Goal: Task Accomplishment & Management: Manage account settings

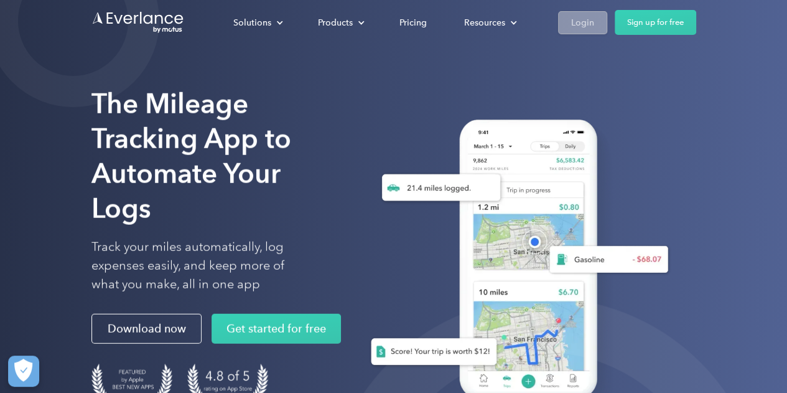
click at [577, 16] on div "Login" at bounding box center [582, 23] width 23 height 16
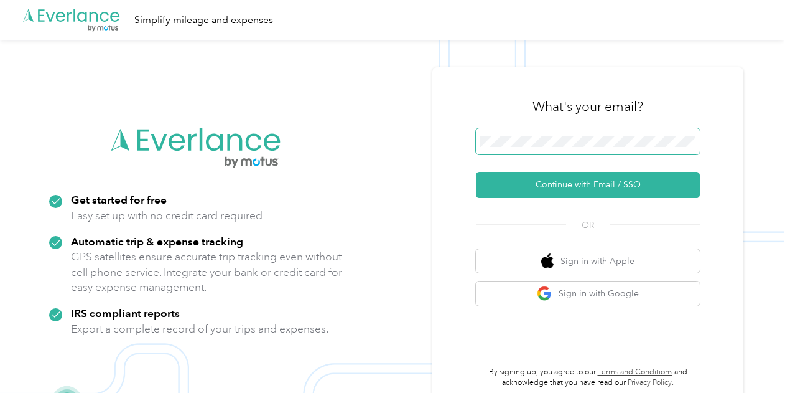
click at [616, 134] on span at bounding box center [588, 141] width 224 height 26
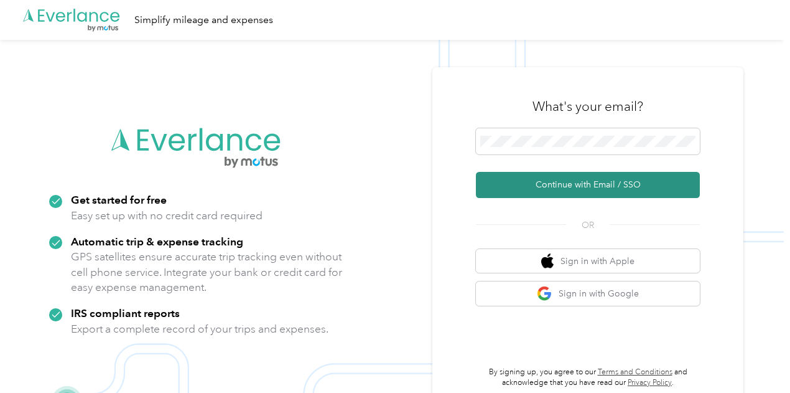
click at [613, 186] on button "Continue with Email / SSO" at bounding box center [588, 185] width 224 height 26
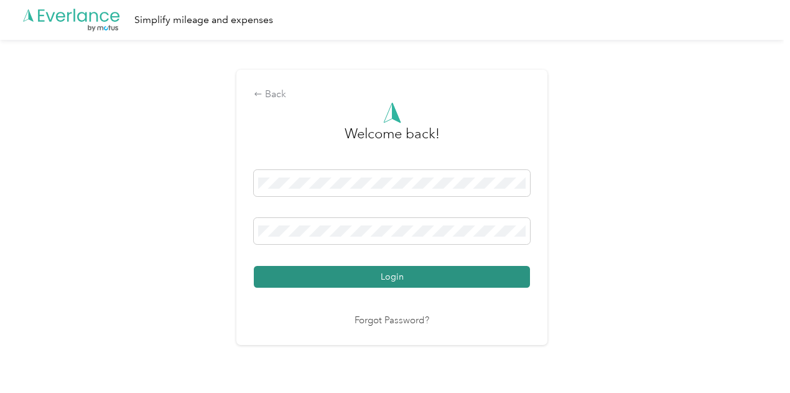
click at [440, 277] on button "Login" at bounding box center [392, 277] width 276 height 22
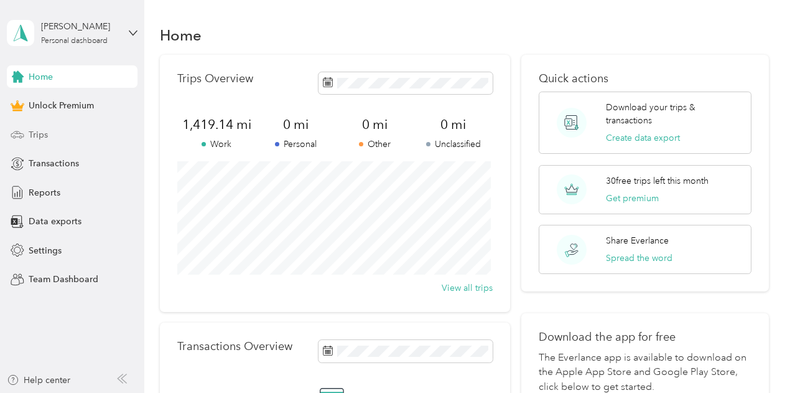
drag, startPoint x: 37, startPoint y: 137, endPoint x: 32, endPoint y: 141, distance: 6.7
click at [35, 139] on span "Trips" at bounding box center [38, 134] width 19 height 13
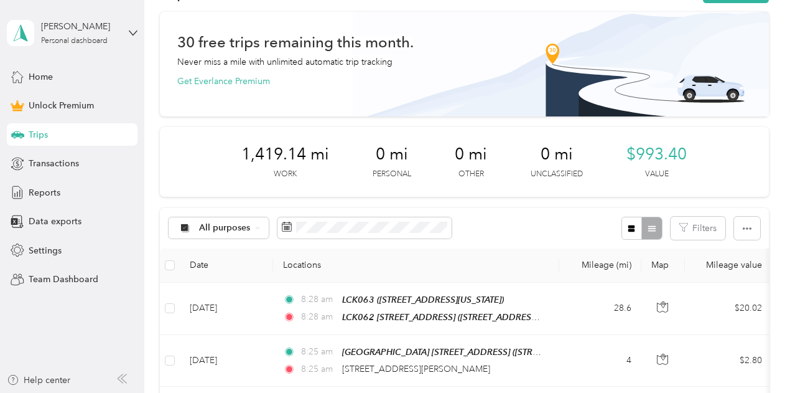
scroll to position [62, 0]
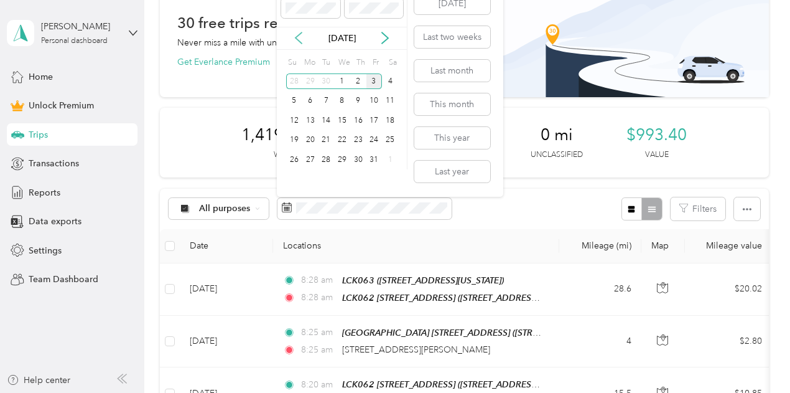
click at [302, 37] on icon at bounding box center [298, 38] width 12 height 12
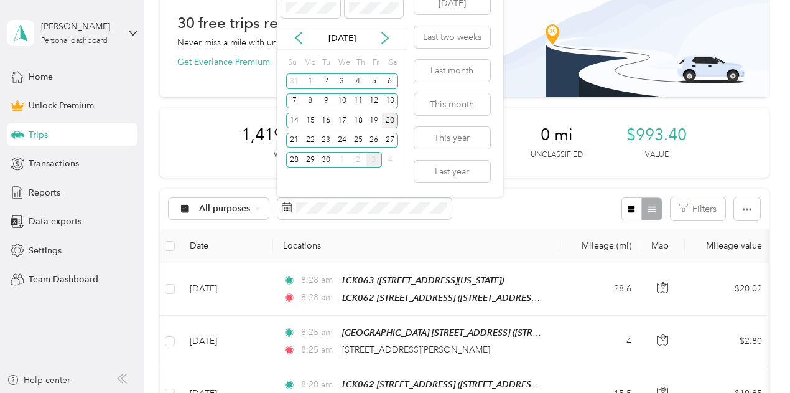
click at [392, 119] on div "20" at bounding box center [390, 121] width 16 height 16
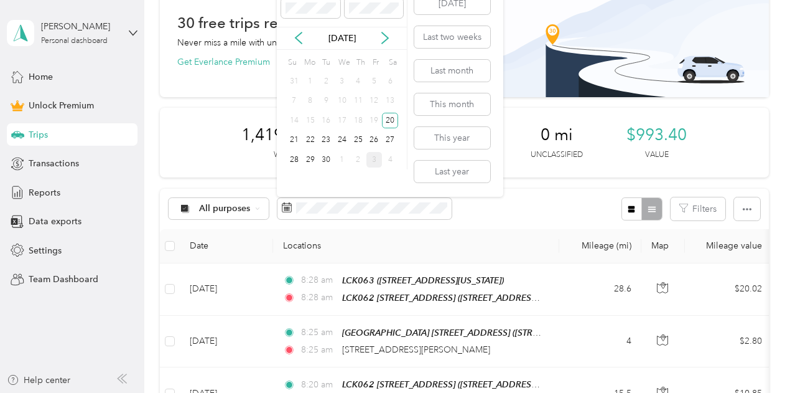
click at [372, 162] on div "3" at bounding box center [374, 160] width 16 height 16
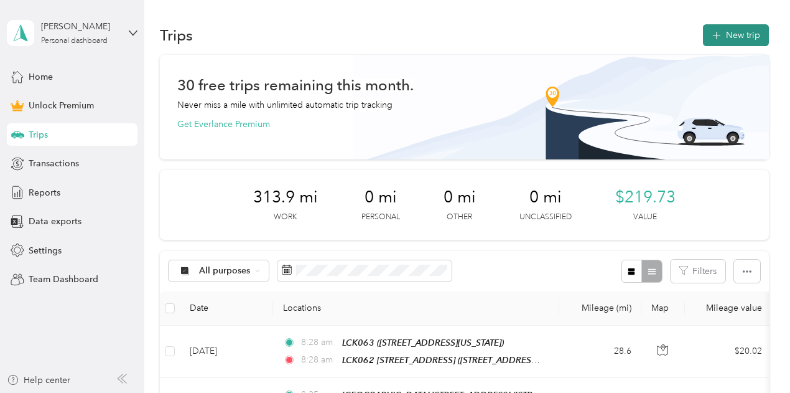
click at [720, 39] on button "New trip" at bounding box center [736, 35] width 66 height 22
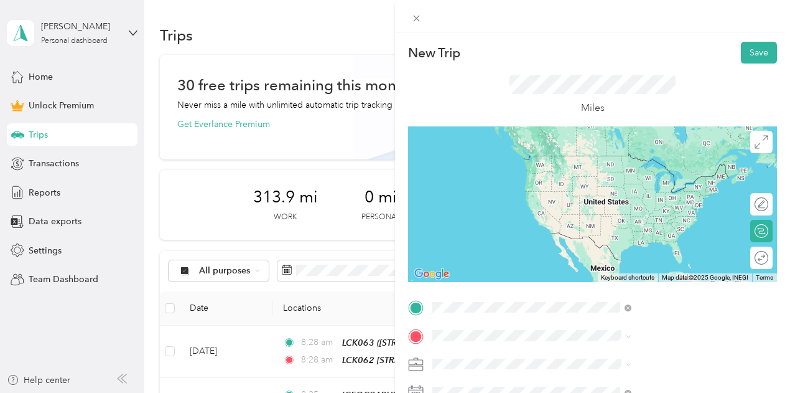
click at [635, 179] on span "1049 Beech Road Southwest, New Albany, 43054, New Albany, Ohio, United States" at bounding box center [649, 174] width 124 height 11
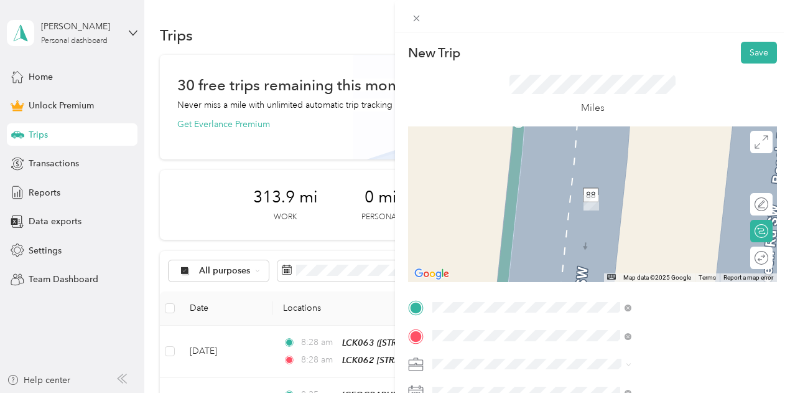
click at [615, 279] on strong "QTS 785 Beech Road Southwest, New Albany" at bounding box center [638, 272] width 103 height 11
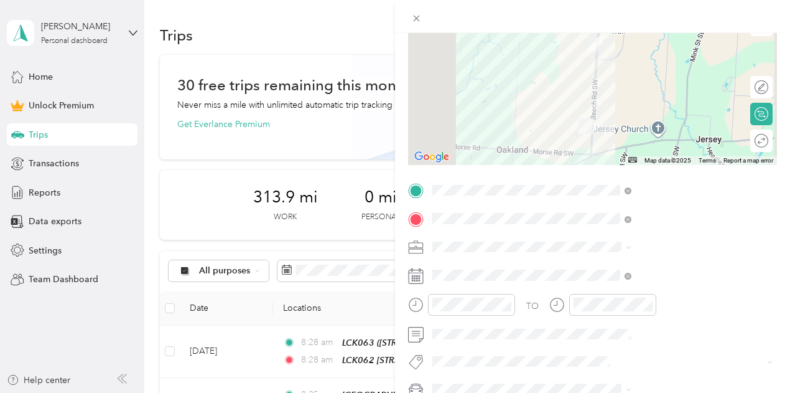
scroll to position [124, 0]
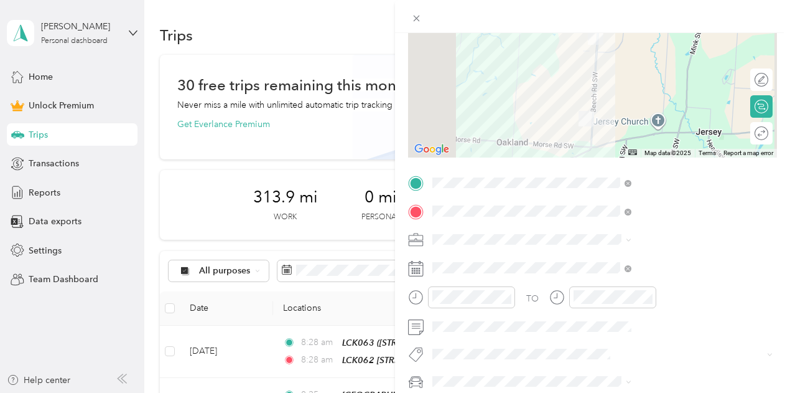
click at [594, 59] on div "Work" at bounding box center [664, 64] width 190 height 13
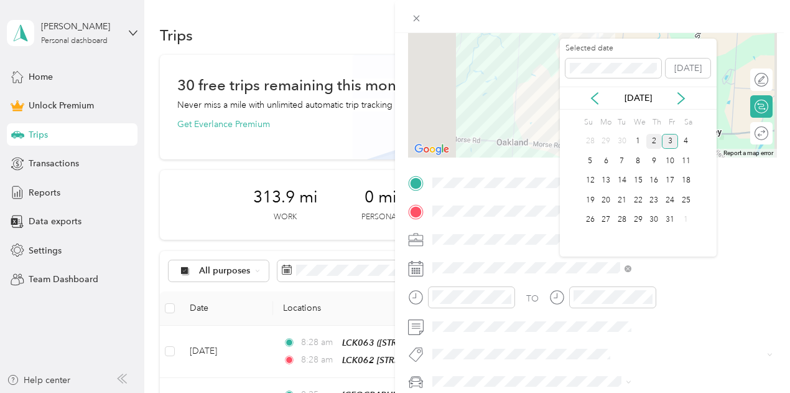
click at [653, 141] on div "2" at bounding box center [654, 142] width 16 height 16
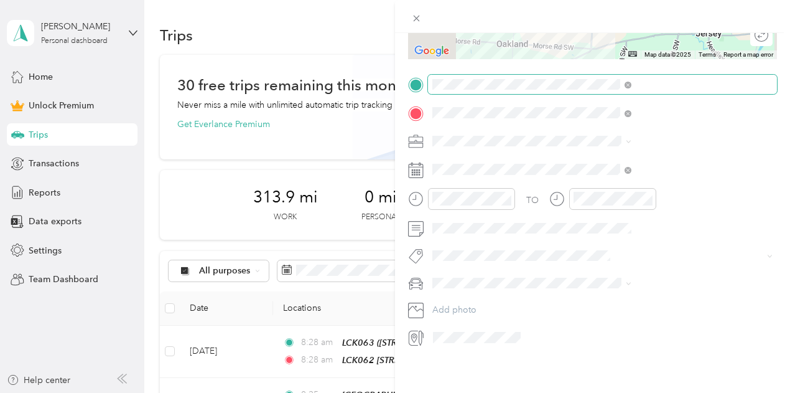
scroll to position [0, 0]
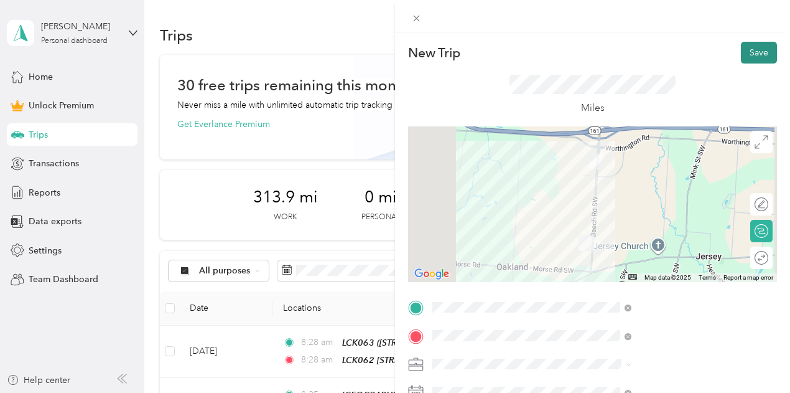
click at [748, 54] on button "Save" at bounding box center [759, 53] width 36 height 22
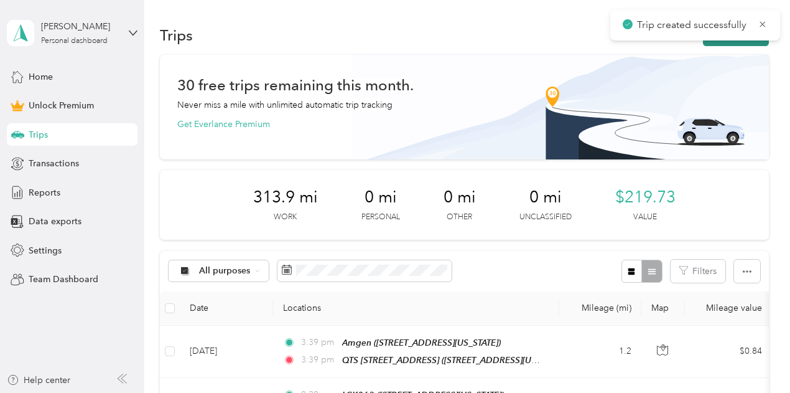
click at [725, 45] on button "New trip" at bounding box center [736, 35] width 66 height 22
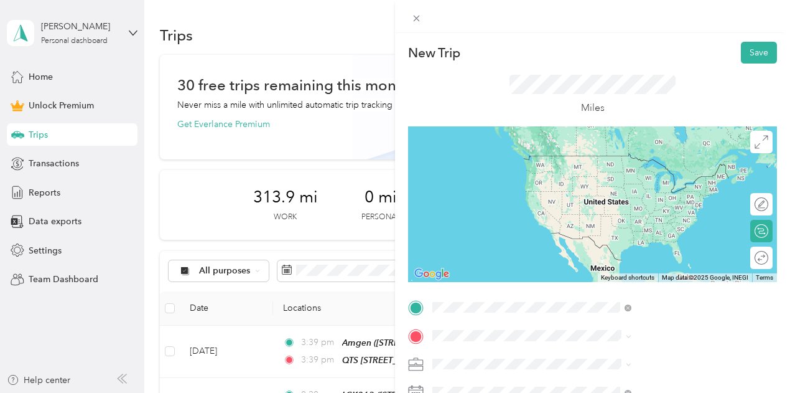
click at [649, 264] on span "785 Beech Road Southwest, 43054, New Albany, Ohio, United States" at bounding box center [649, 259] width 124 height 11
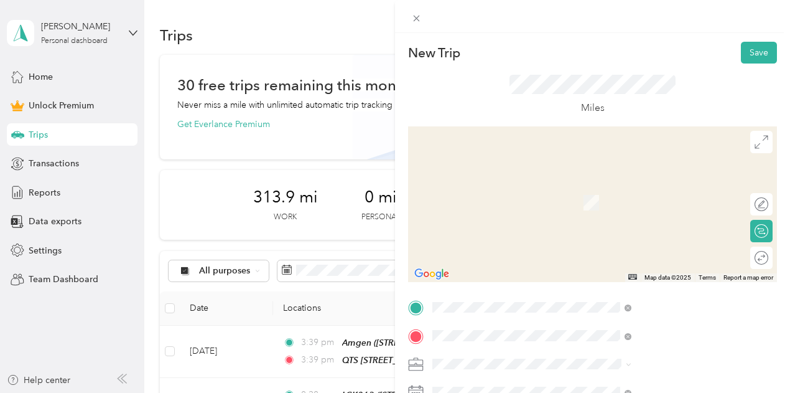
click at [656, 208] on span "13700 Jug Street Road Northwest, Johnstown, 43031, Johnstown, Ohio, United Stat…" at bounding box center [649, 202] width 124 height 11
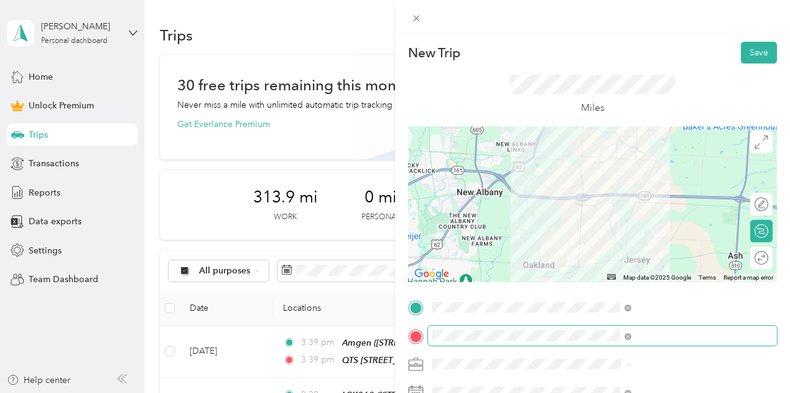
scroll to position [62, 0]
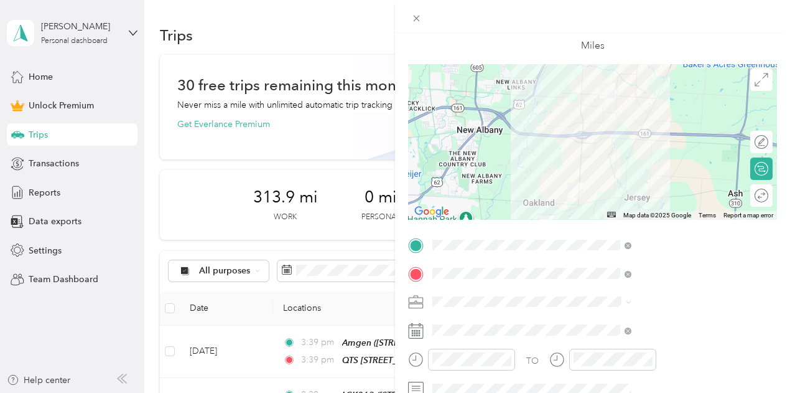
click at [607, 124] on div "Work" at bounding box center [664, 122] width 190 height 13
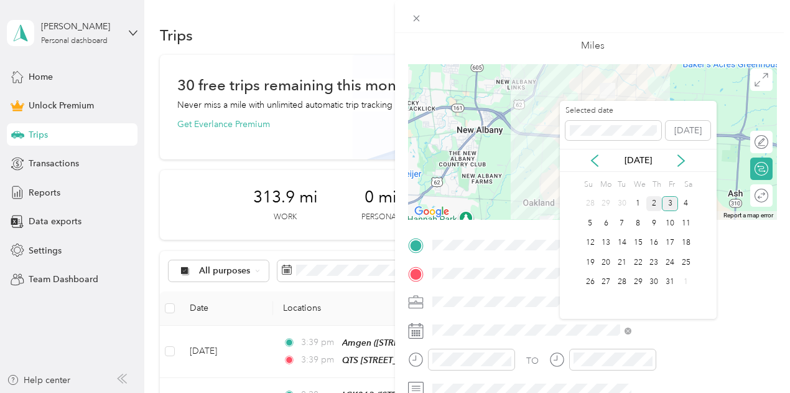
click at [654, 200] on div "2" at bounding box center [654, 204] width 16 height 16
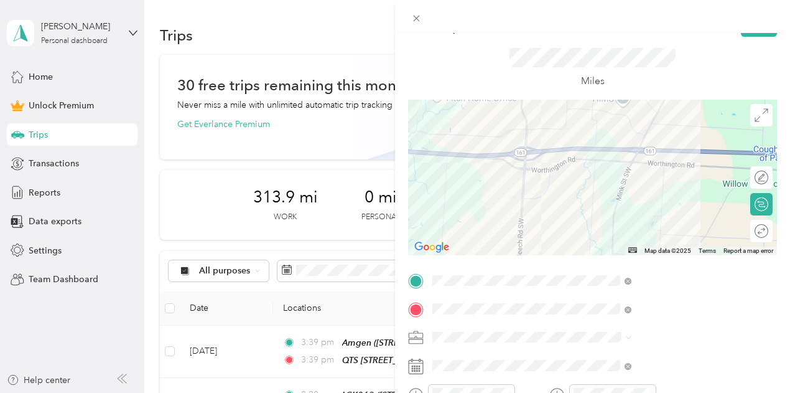
scroll to position [0, 0]
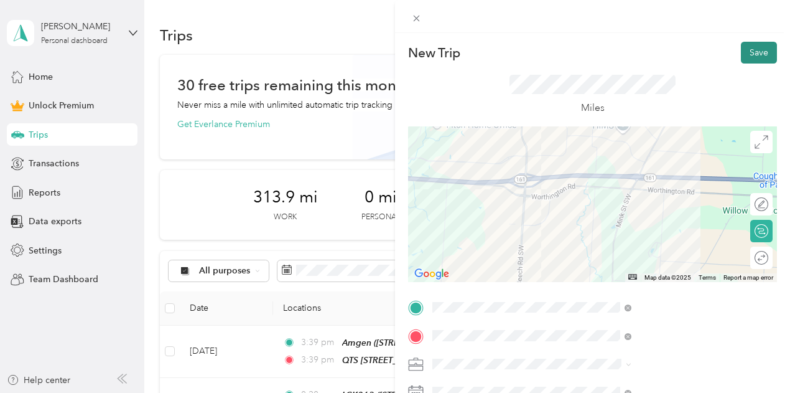
click at [745, 49] on button "Save" at bounding box center [759, 53] width 36 height 22
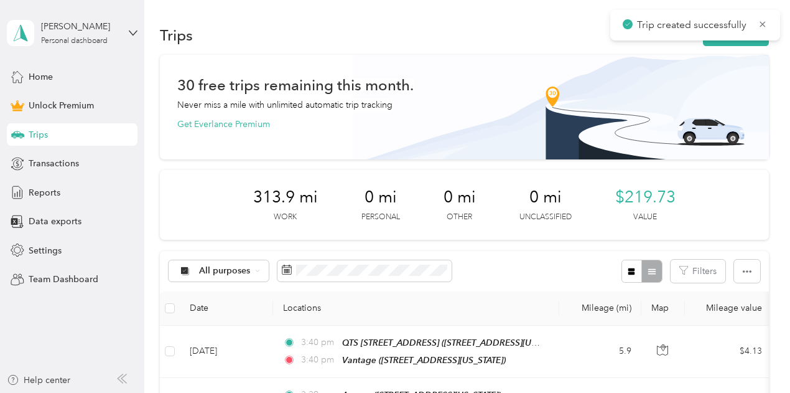
scroll to position [62, 0]
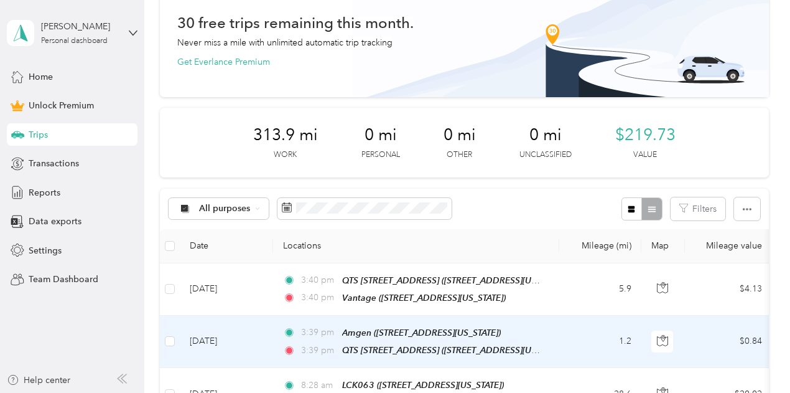
click at [573, 333] on td "1.2" at bounding box center [600, 341] width 82 height 52
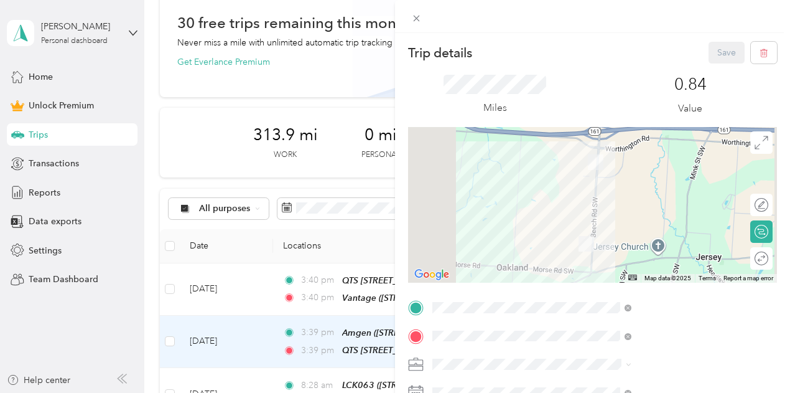
click at [254, 283] on div "Trip details Save This trip cannot be edited because it is either under review,…" at bounding box center [395, 196] width 790 height 393
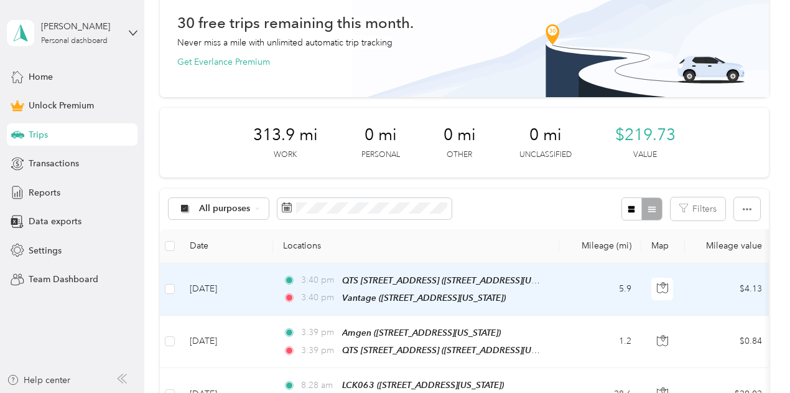
click at [608, 286] on td "5.9" at bounding box center [600, 289] width 82 height 52
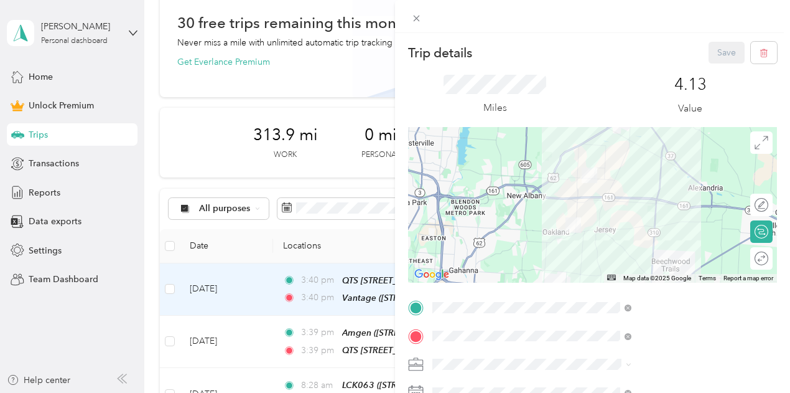
click at [493, 233] on div "Trip details Save This trip cannot be edited because it is either under review,…" at bounding box center [395, 196] width 790 height 393
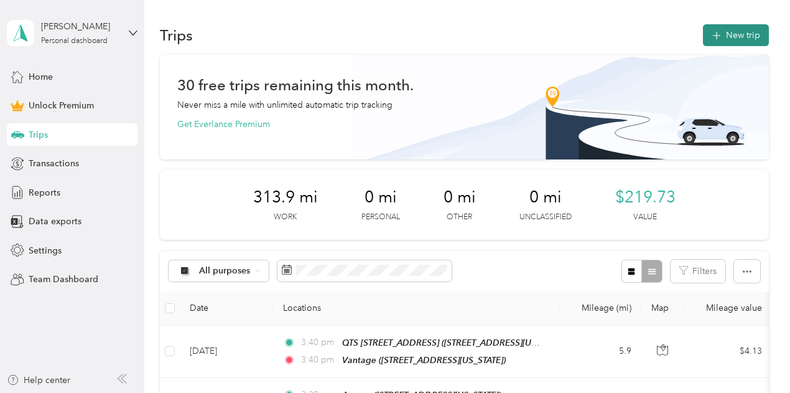
click at [733, 38] on button "New trip" at bounding box center [736, 35] width 66 height 22
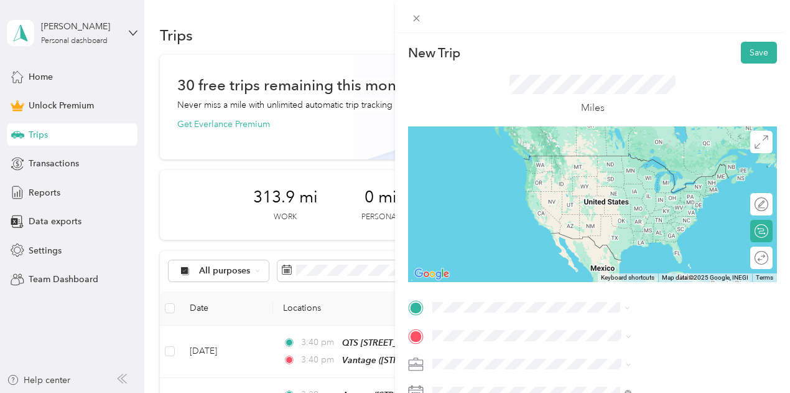
click at [625, 180] on div "Riverside 3535 Olentangy River Road, Columbus 3535 Olentangy River Road, 43214,…" at bounding box center [649, 167] width 124 height 26
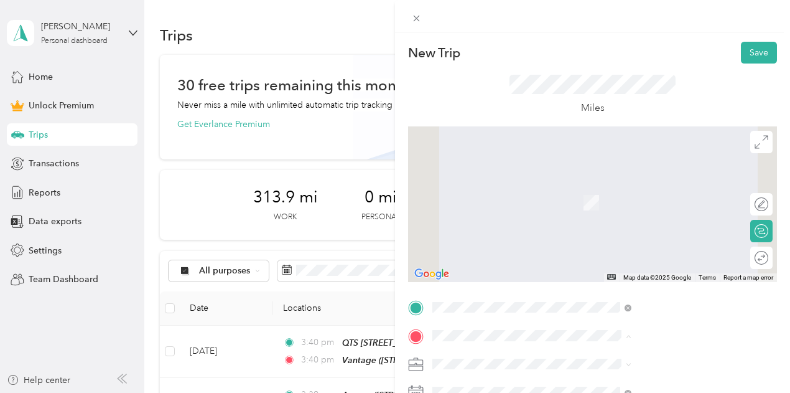
click at [620, 319] on div "OSU Powell, 7171 Sawmill Parkway, Powell 7171 Sawmill Parkway, 43065, Powell, O…" at bounding box center [672, 334] width 171 height 50
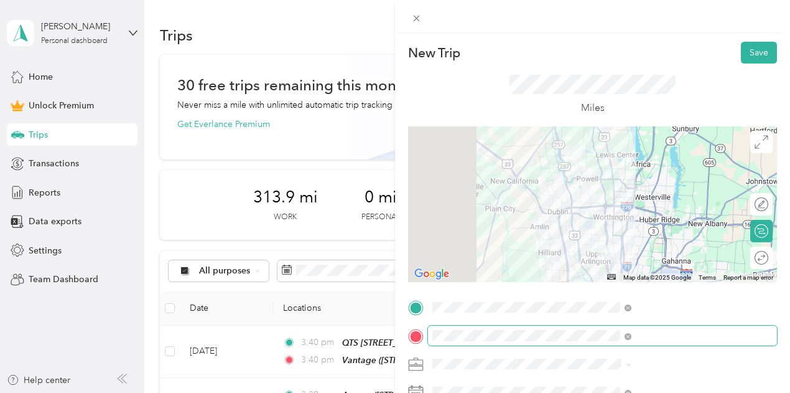
scroll to position [62, 0]
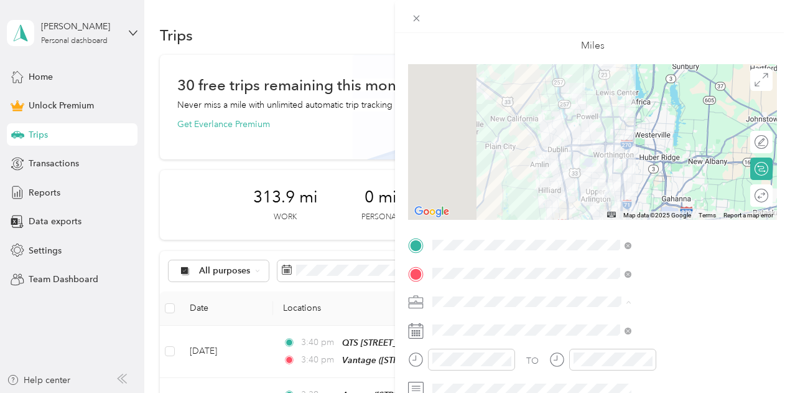
click at [582, 131] on li "Work" at bounding box center [664, 127] width 208 height 22
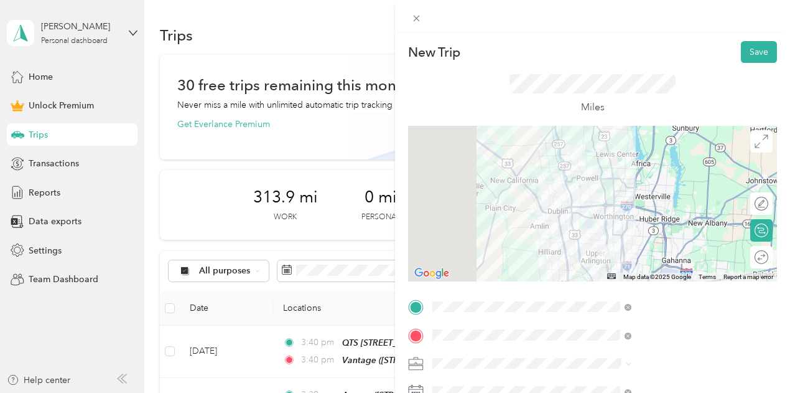
scroll to position [0, 0]
click at [745, 52] on button "Save" at bounding box center [759, 53] width 36 height 22
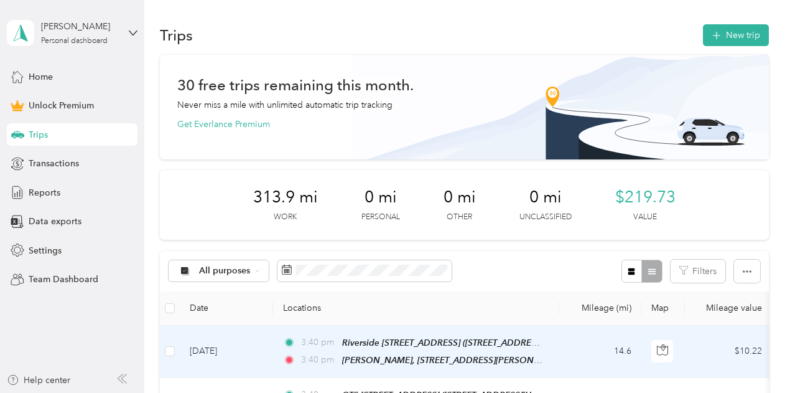
click at [558, 344] on td "3:40 pm Riverside 3535 Olentangy River Road, Columbus (3535 Olentangy River Roa…" at bounding box center [416, 351] width 286 height 52
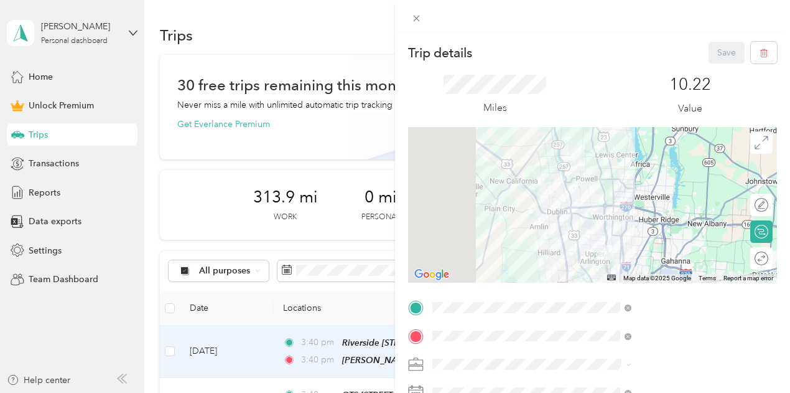
click at [498, 93] on div "Trip details Save This trip cannot be edited because it is either under review,…" at bounding box center [395, 196] width 790 height 393
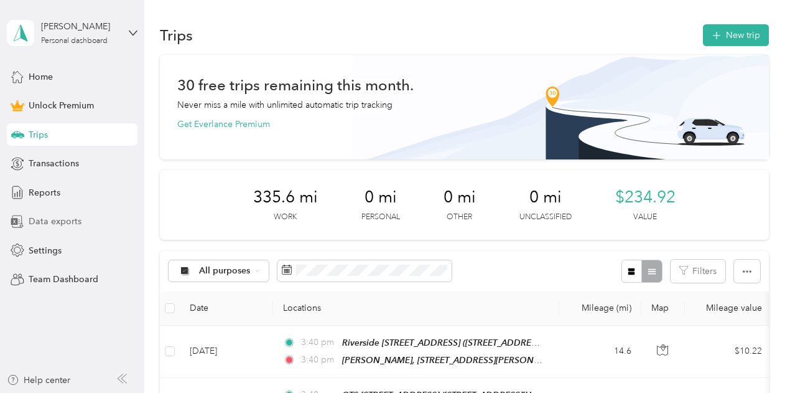
click at [60, 223] on span "Data exports" at bounding box center [55, 221] width 53 height 13
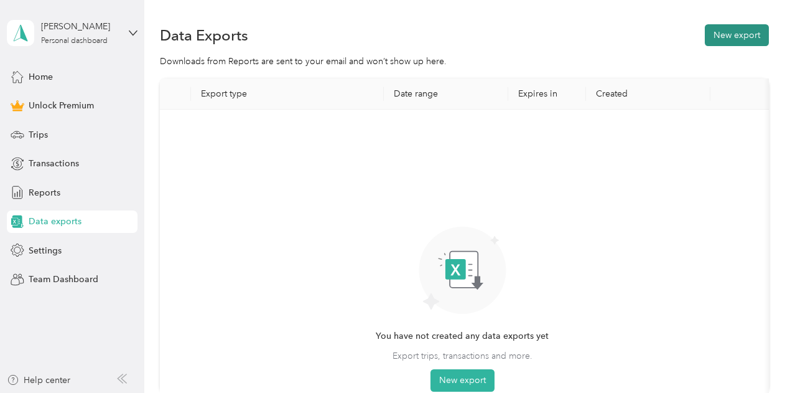
click at [720, 34] on button "New export" at bounding box center [737, 35] width 64 height 22
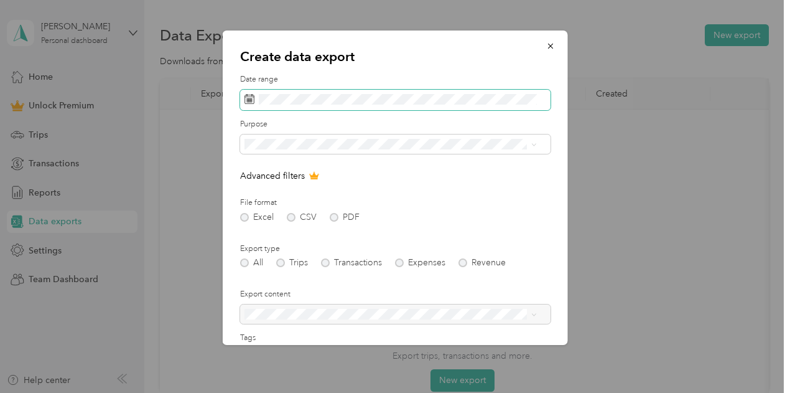
click at [304, 91] on span at bounding box center [395, 100] width 310 height 21
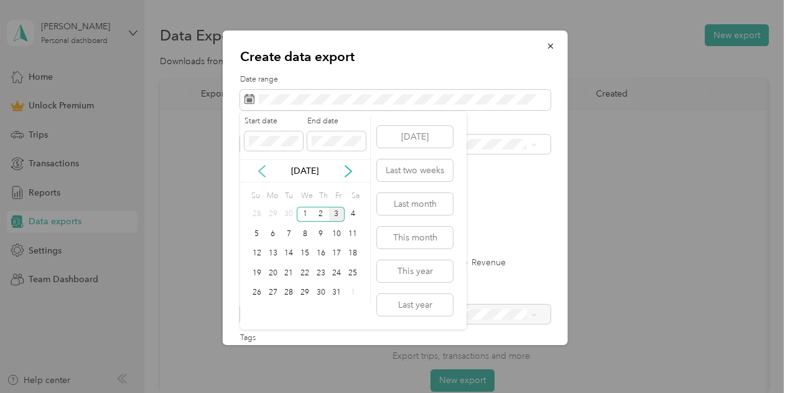
click at [261, 169] on icon at bounding box center [262, 170] width 6 height 11
click at [353, 250] on div "20" at bounding box center [353, 254] width 16 height 16
click at [337, 292] on div "3" at bounding box center [337, 293] width 16 height 16
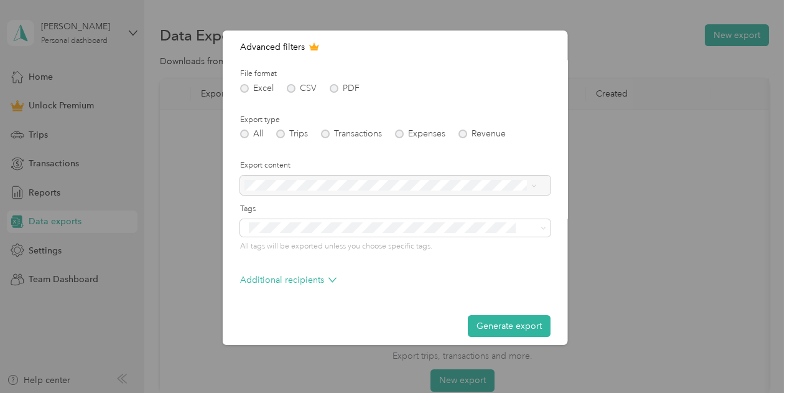
scroll to position [138, 0]
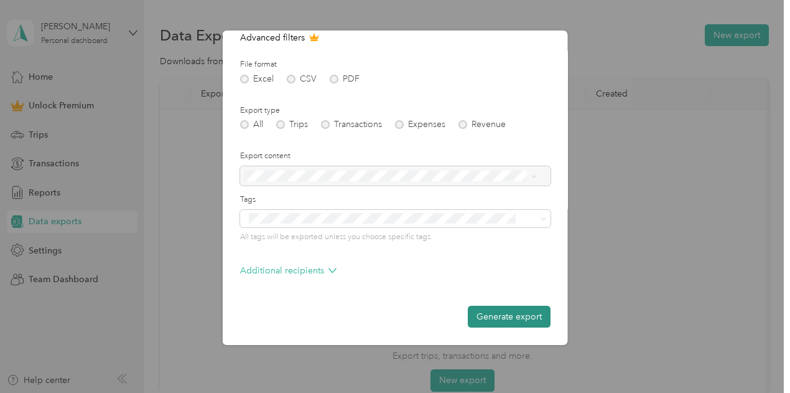
click at [509, 317] on button "Generate export" at bounding box center [509, 316] width 83 height 22
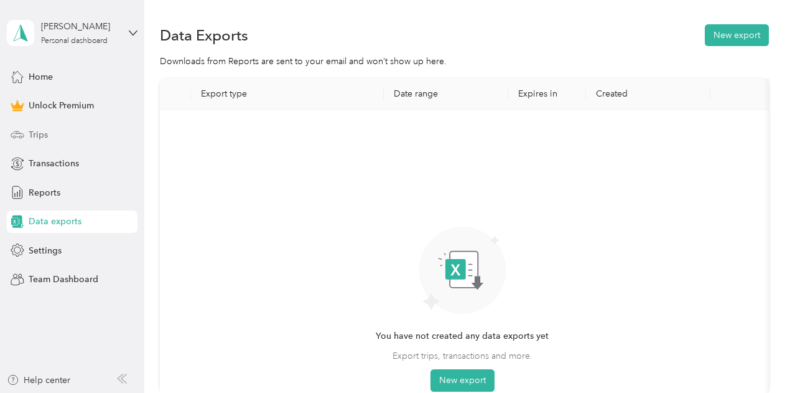
click at [36, 136] on span "Trips" at bounding box center [38, 134] width 19 height 13
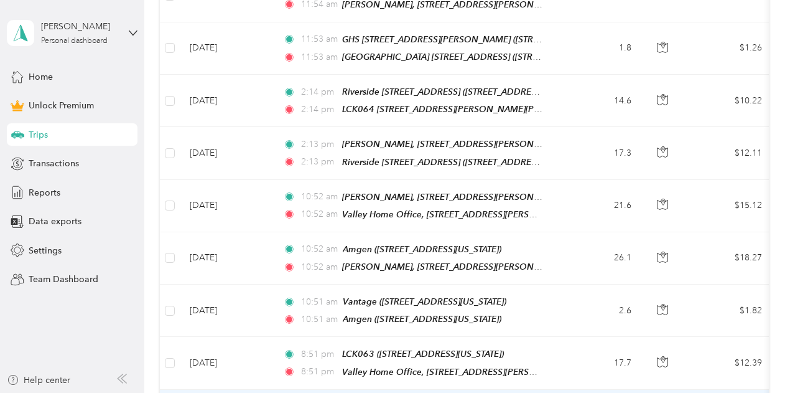
scroll to position [746, 0]
